Goal: Transaction & Acquisition: Book appointment/travel/reservation

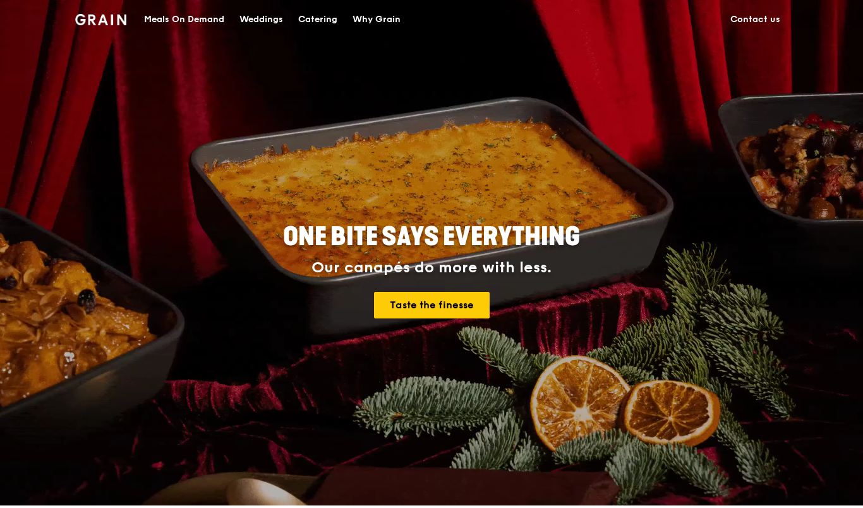
click at [321, 21] on div "Catering" at bounding box center [317, 20] width 39 height 38
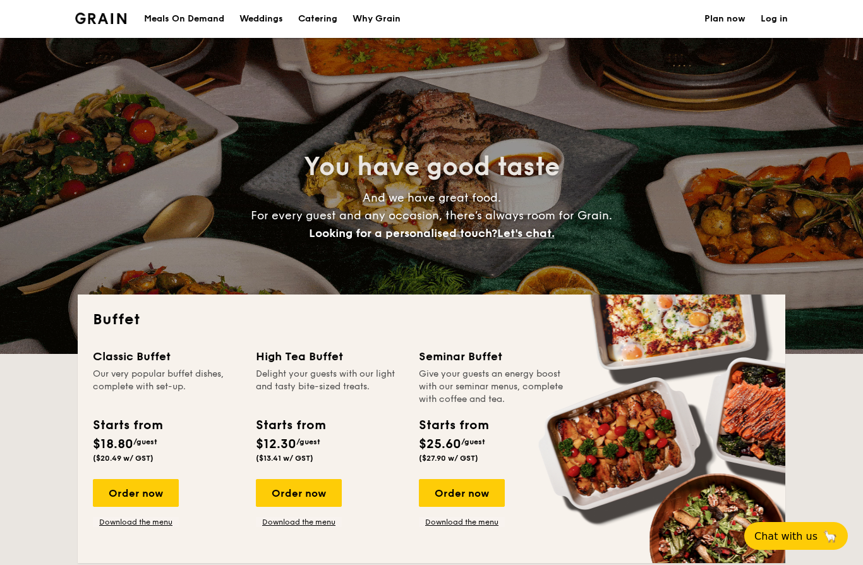
select select
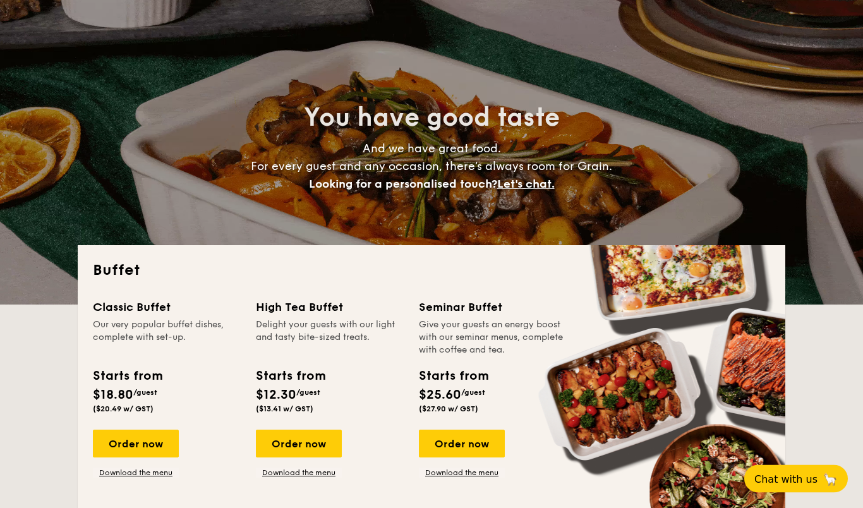
scroll to position [49, 0]
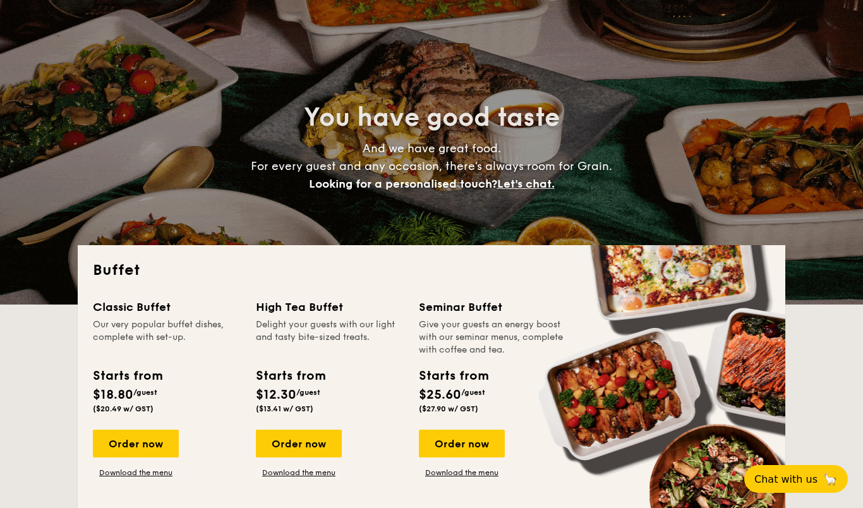
click at [159, 326] on div "Our very popular buffet dishes, complete with set-up." at bounding box center [167, 337] width 148 height 38
click at [157, 431] on div "Order now" at bounding box center [136, 444] width 86 height 28
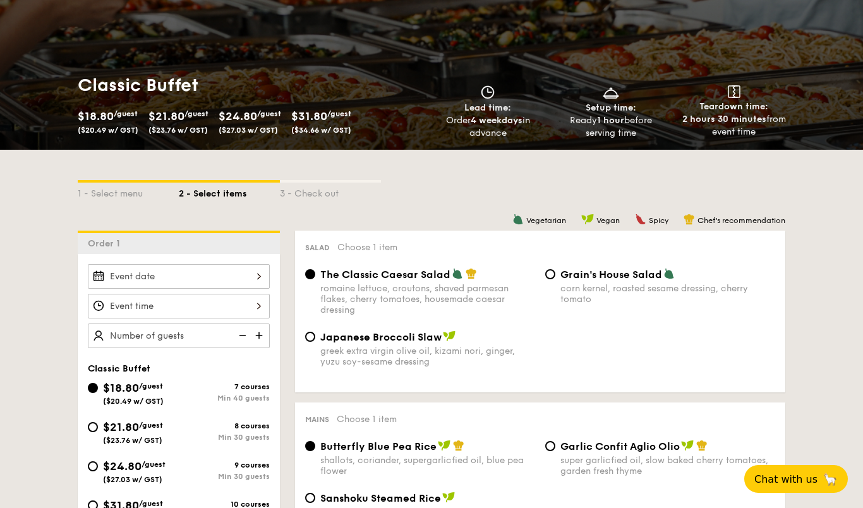
scroll to position [128, 0]
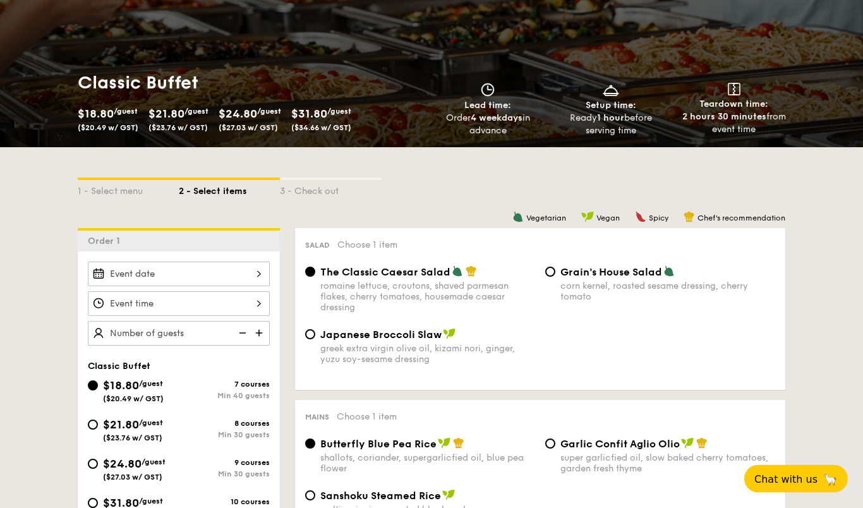
click at [97, 505] on input "$31.80 /guest ($34.66 w/ GST) 10 courses Min 30 guests" at bounding box center [93, 503] width 10 height 10
radio input "true"
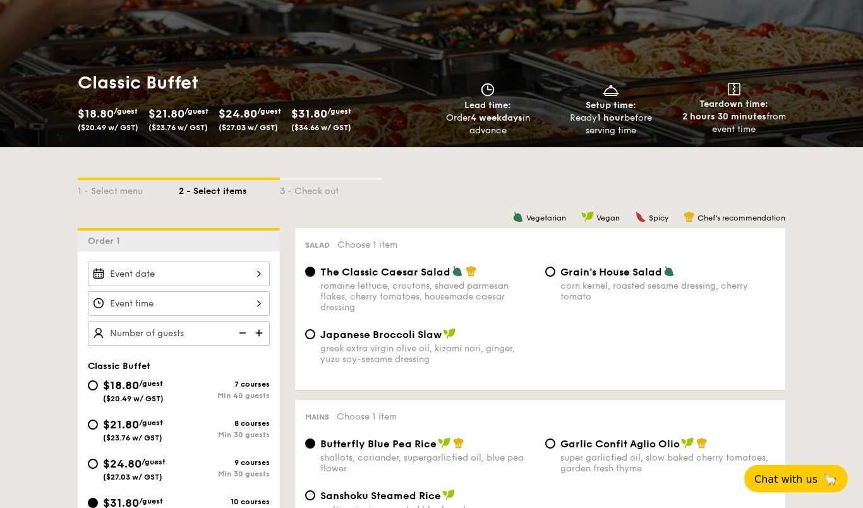
radio input "true"
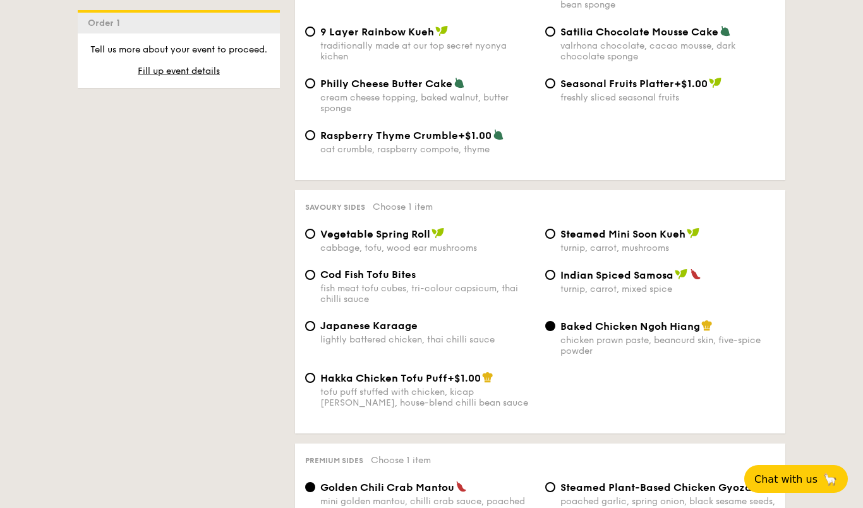
scroll to position [2029, 0]
